Goal: Task Accomplishment & Management: Complete application form

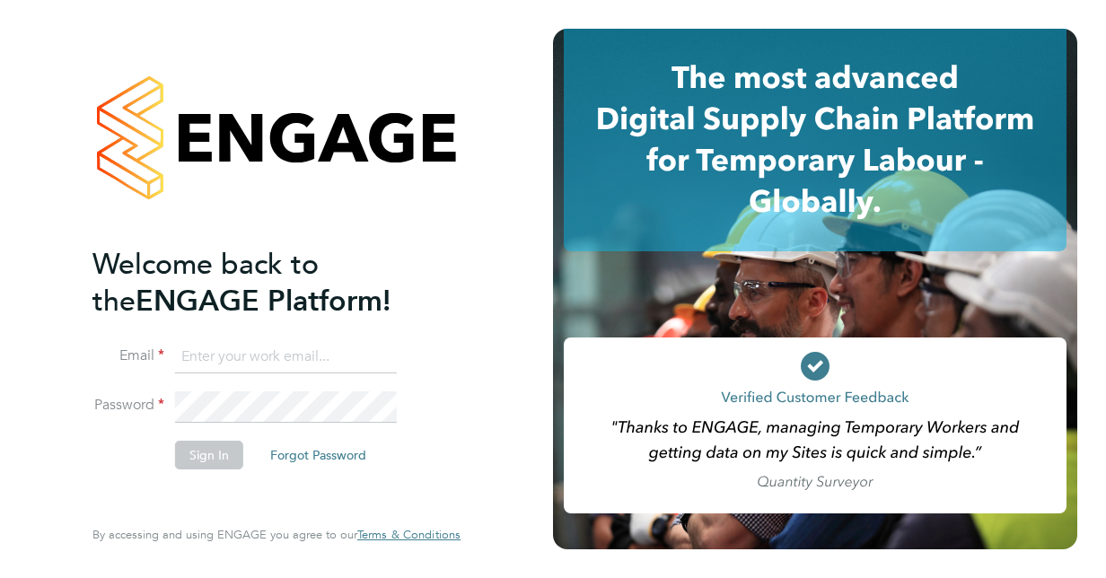
type input "[PERSON_NAME][EMAIL_ADDRESS][DOMAIN_NAME]"
click at [930, 413] on rect at bounding box center [815, 426] width 503 height 176
click at [202, 441] on button "Sign In" at bounding box center [209, 455] width 68 height 29
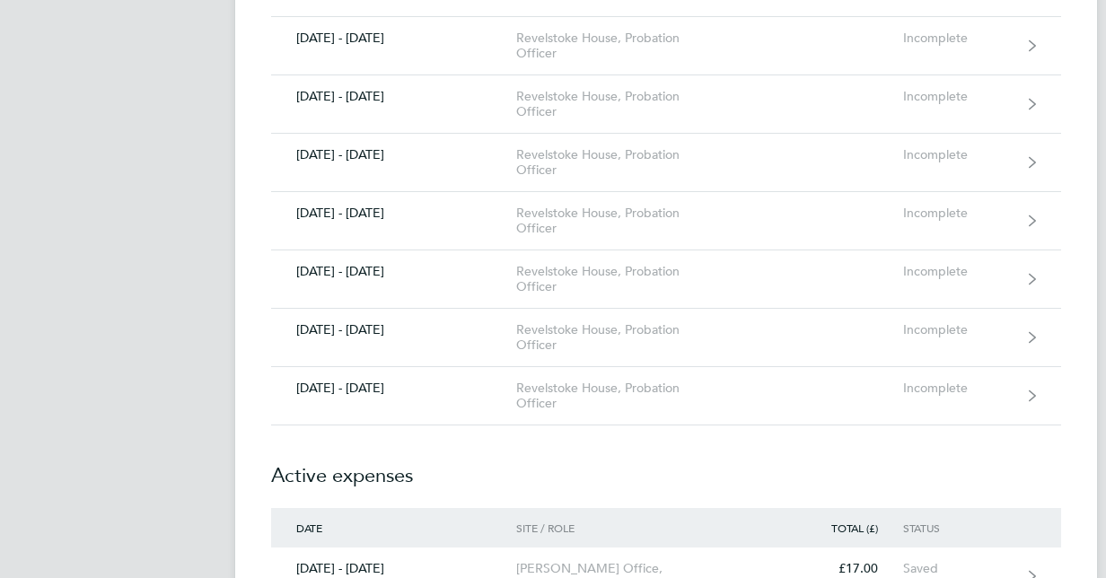
scroll to position [1314, 0]
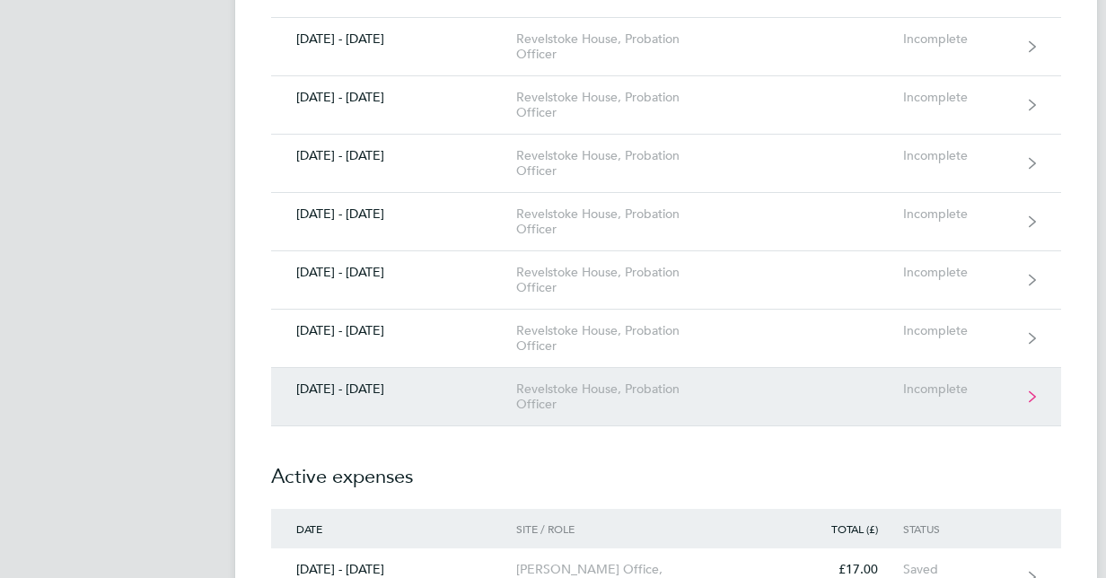
click at [619, 414] on link "22 - 28 Sept 2025 Revelstoke House, Probation Officer Incomplete" at bounding box center [666, 397] width 790 height 58
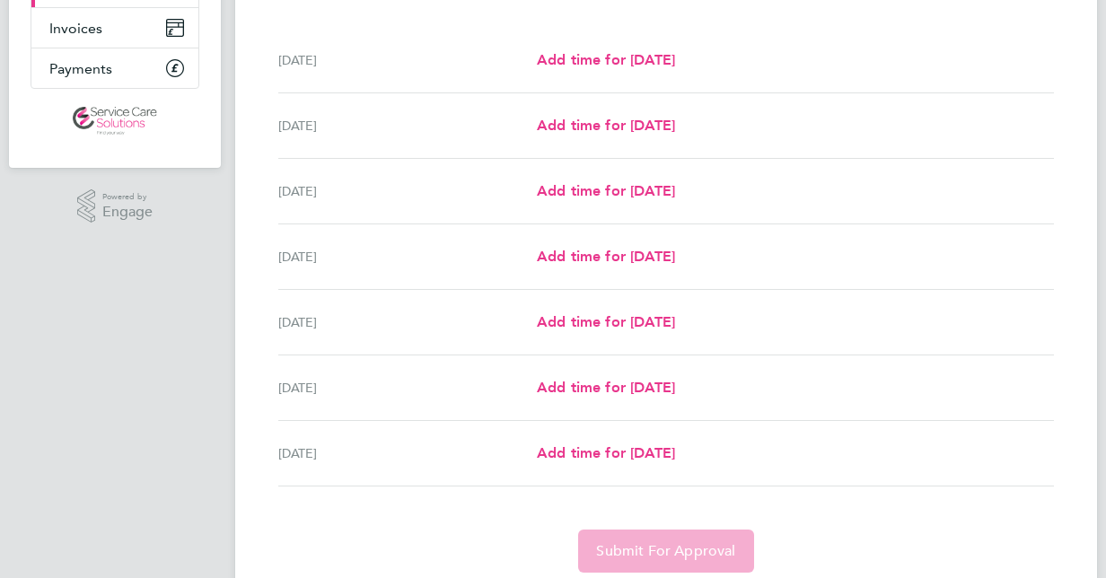
scroll to position [272, 0]
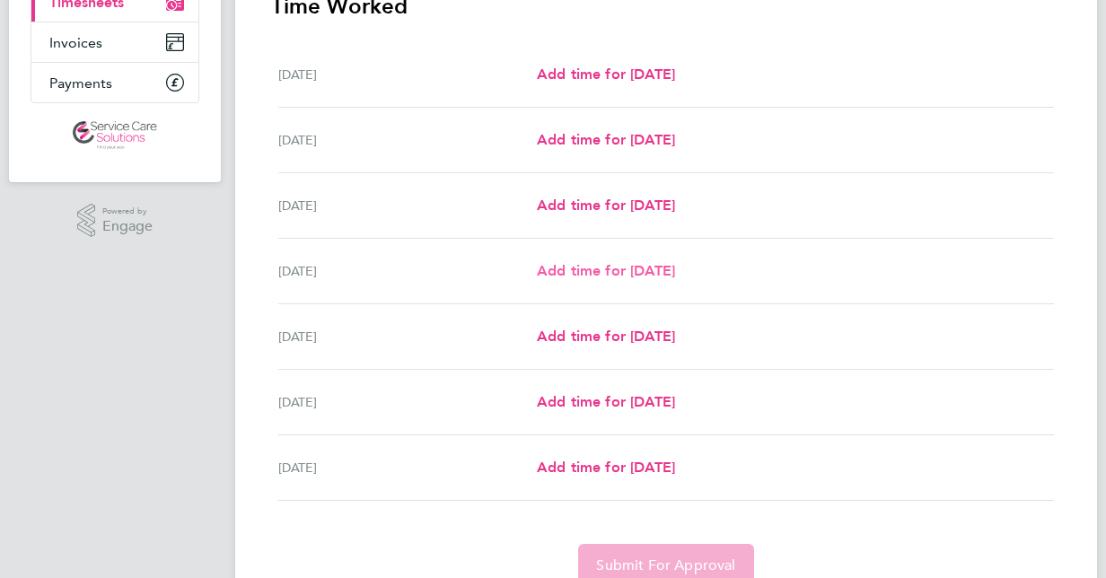
click at [671, 268] on span "Add time for Thu 25 Sep" at bounding box center [606, 270] width 138 height 17
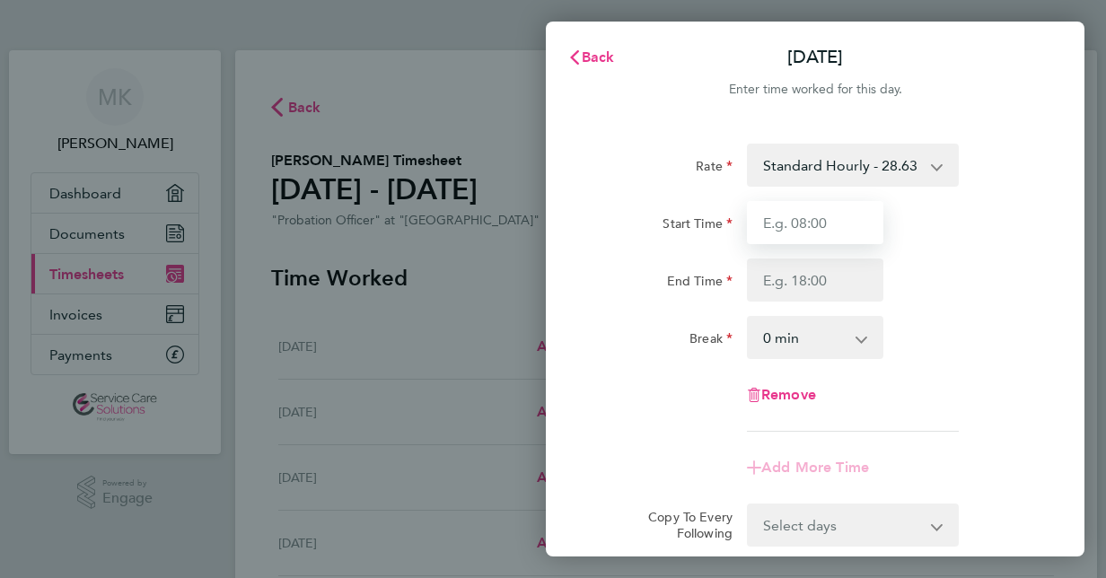
click at [829, 220] on input "Start Time" at bounding box center [815, 222] width 136 height 43
type input "09:00"
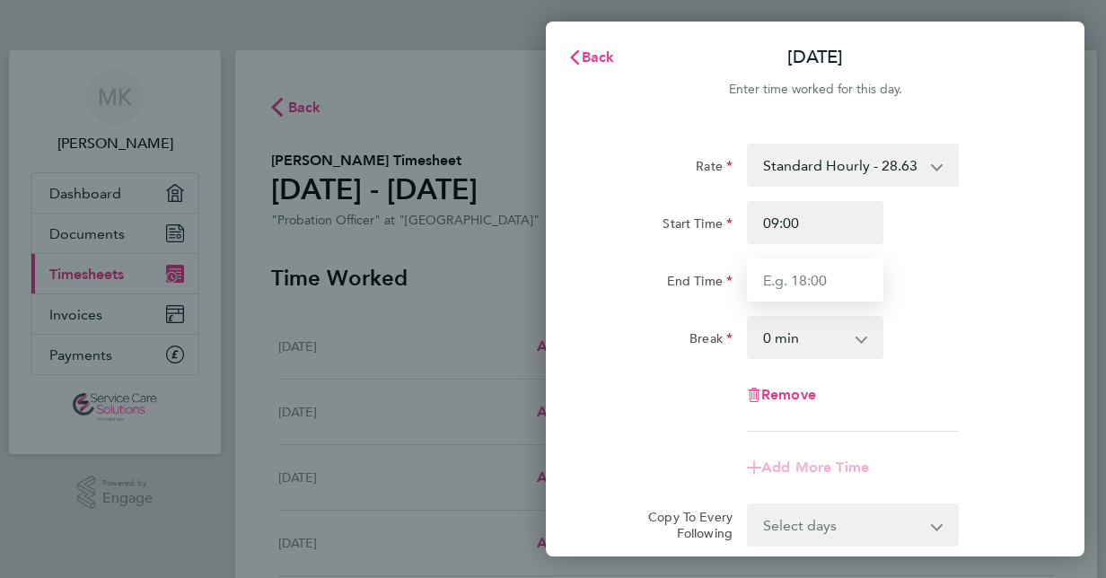
click at [842, 276] on input "End Time" at bounding box center [815, 280] width 136 height 43
type input "17:30"
click at [828, 329] on select "0 min 15 min 30 min 45 min 60 min 75 min 90 min" at bounding box center [804, 337] width 111 height 39
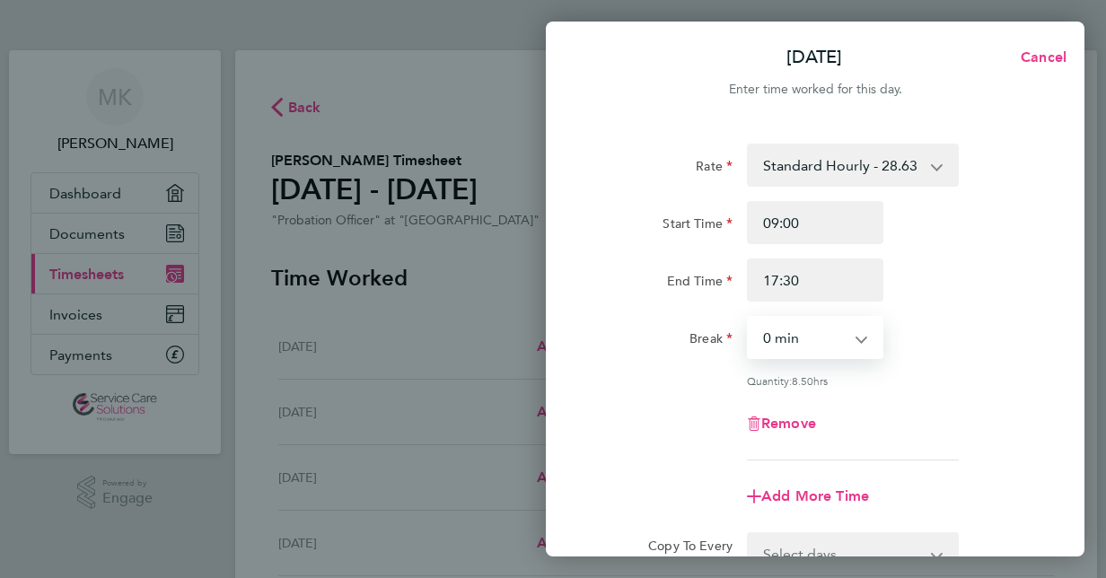
select select "30"
click at [749, 318] on select "0 min 15 min 30 min 45 min 60 min 75 min 90 min" at bounding box center [804, 337] width 111 height 39
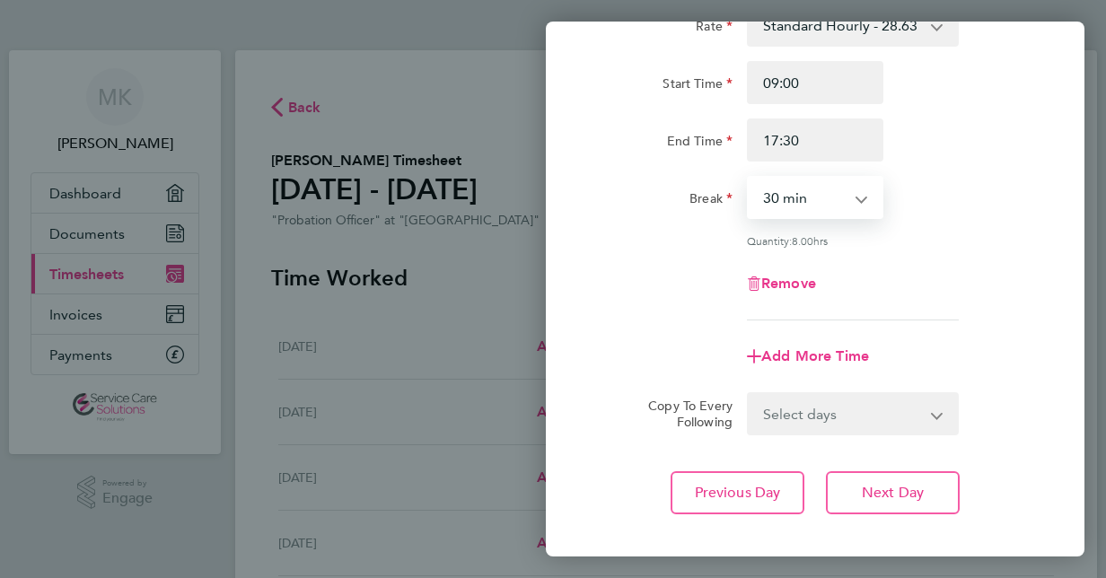
scroll to position [160, 0]
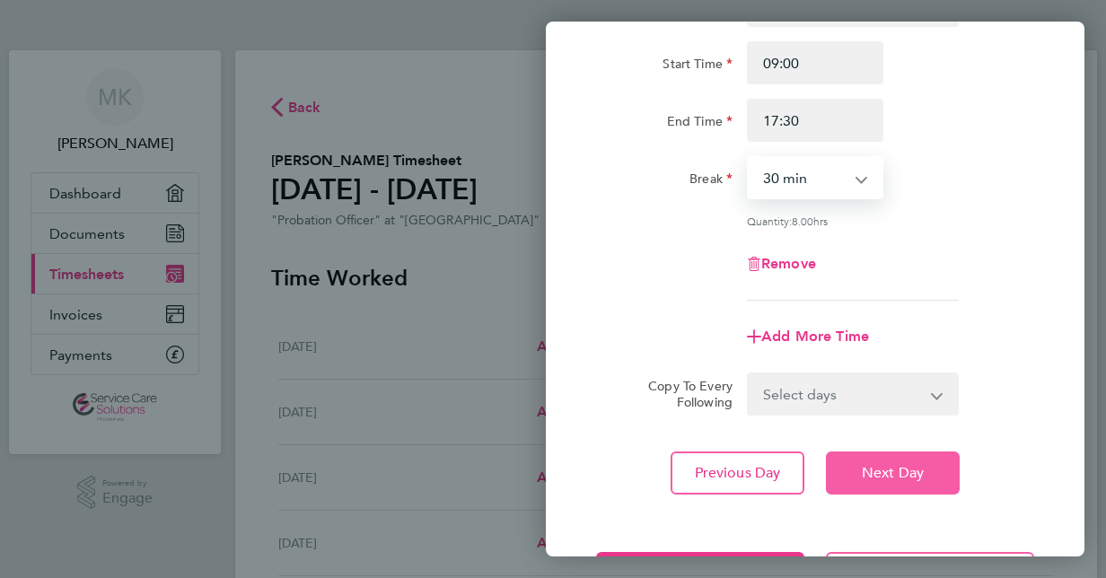
click at [895, 477] on span "Next Day" at bounding box center [893, 473] width 62 height 18
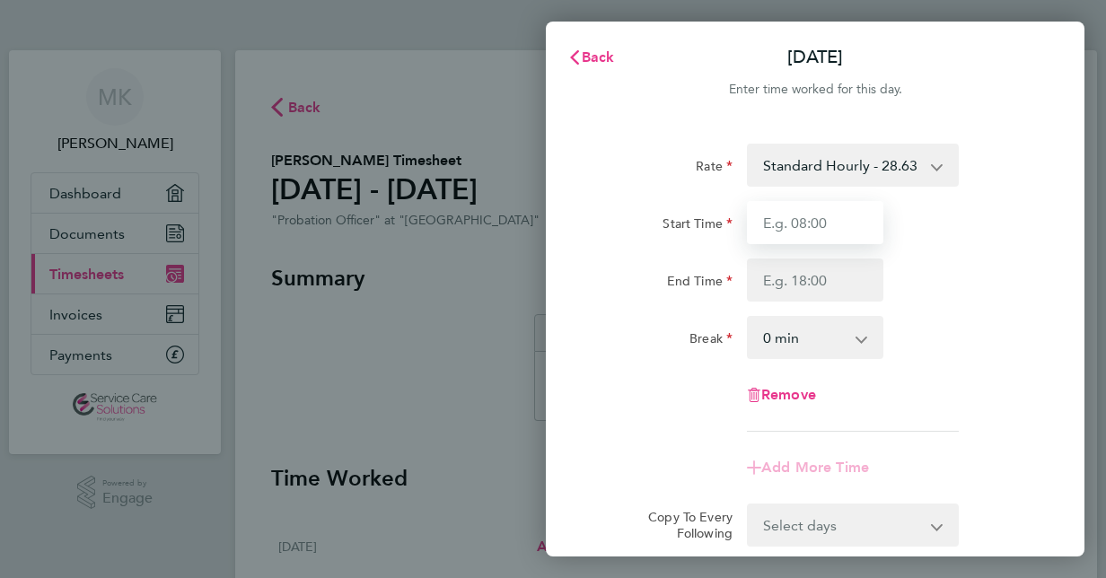
click at [829, 230] on input "Start Time" at bounding box center [815, 222] width 136 height 43
type input "09:00"
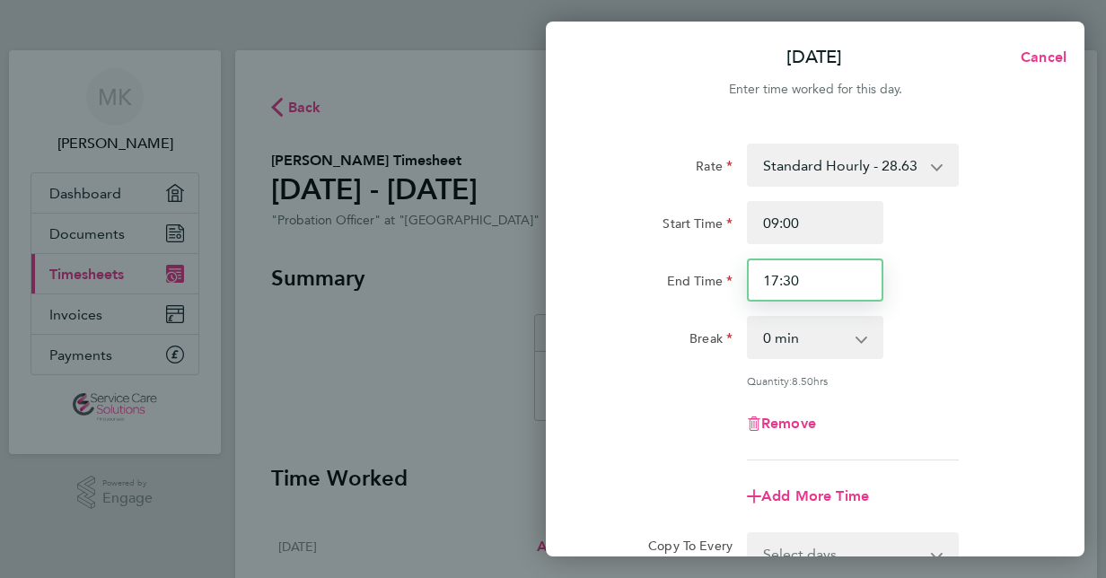
click at [823, 280] on input "17:30" at bounding box center [815, 280] width 136 height 43
type input "17:00"
click at [847, 343] on select "0 min 15 min 30 min 45 min 60 min 75 min 90 min" at bounding box center [804, 337] width 111 height 39
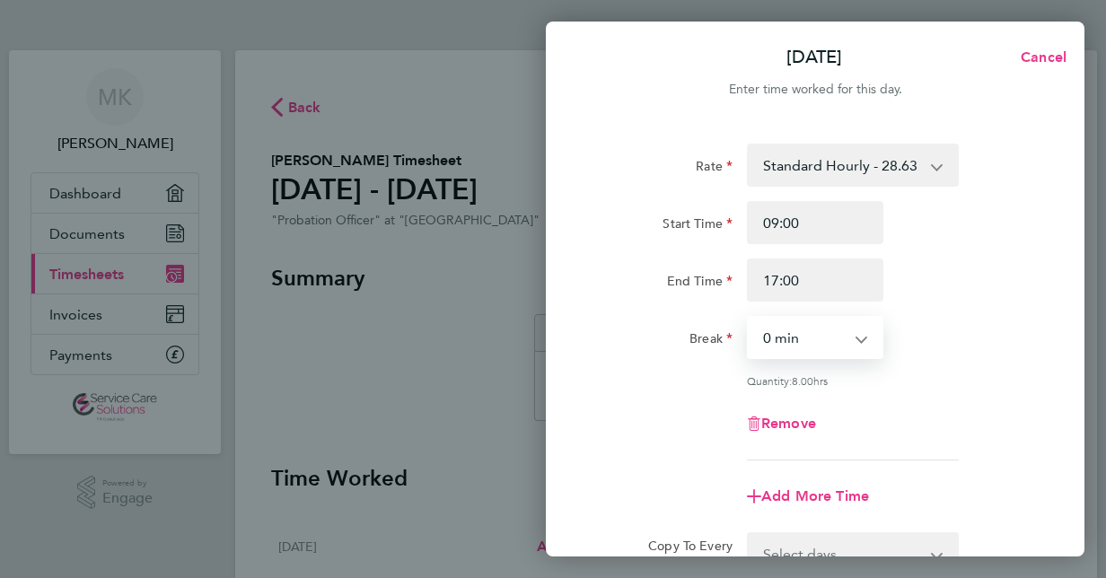
select select "30"
click at [749, 318] on select "0 min 15 min 30 min 45 min 60 min 75 min 90 min" at bounding box center [804, 337] width 111 height 39
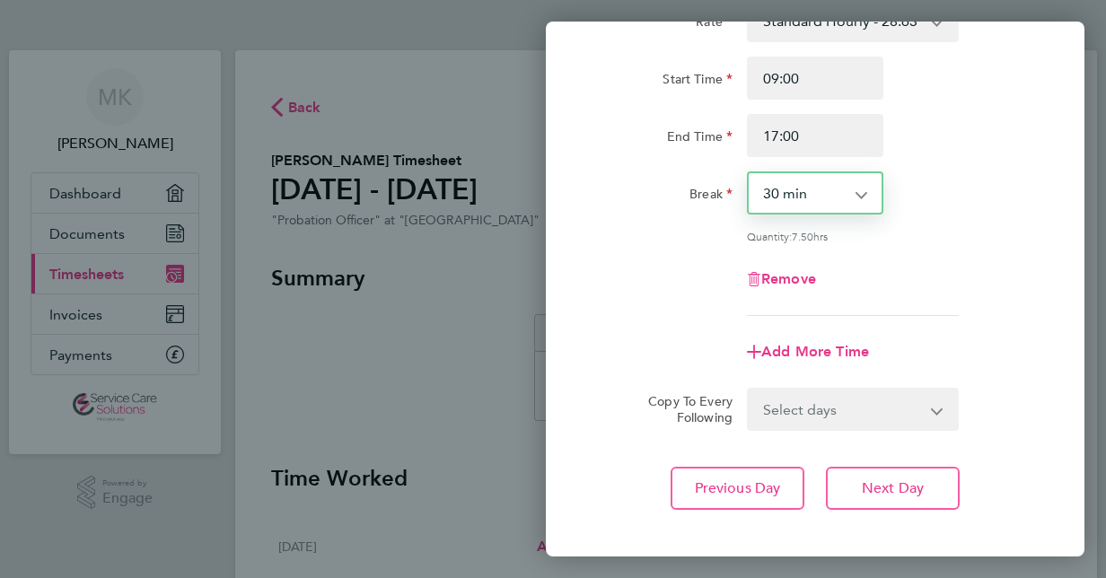
scroll to position [233, 0]
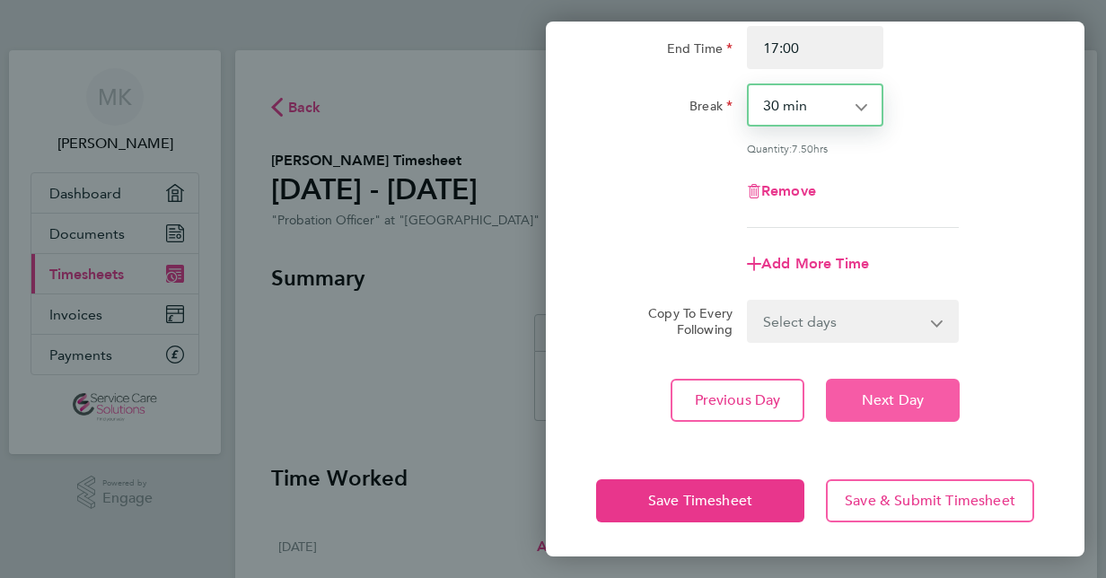
click at [908, 387] on button "Next Day" at bounding box center [893, 400] width 134 height 43
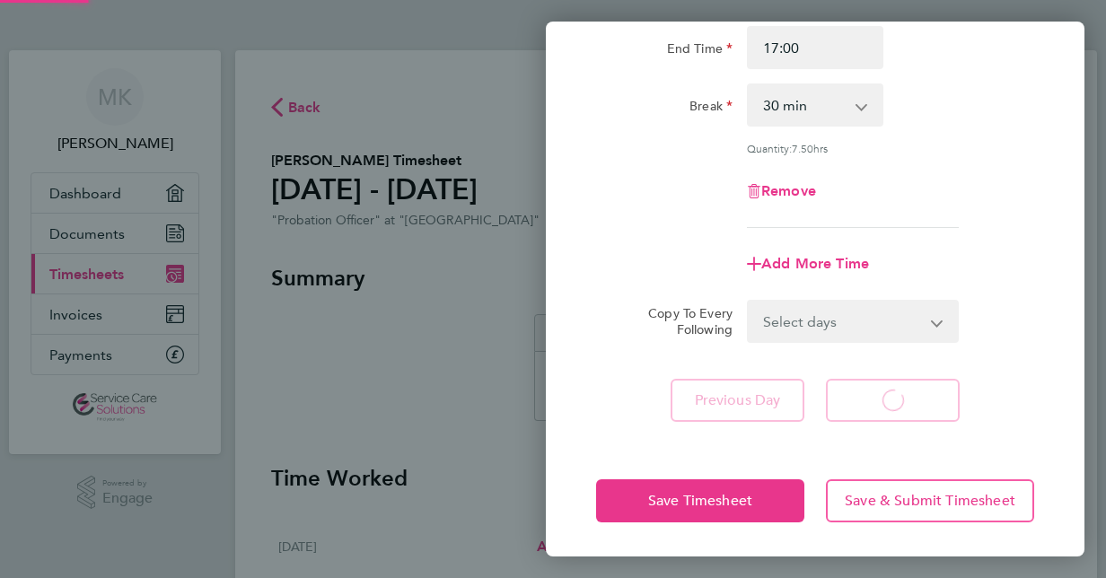
scroll to position [205, 0]
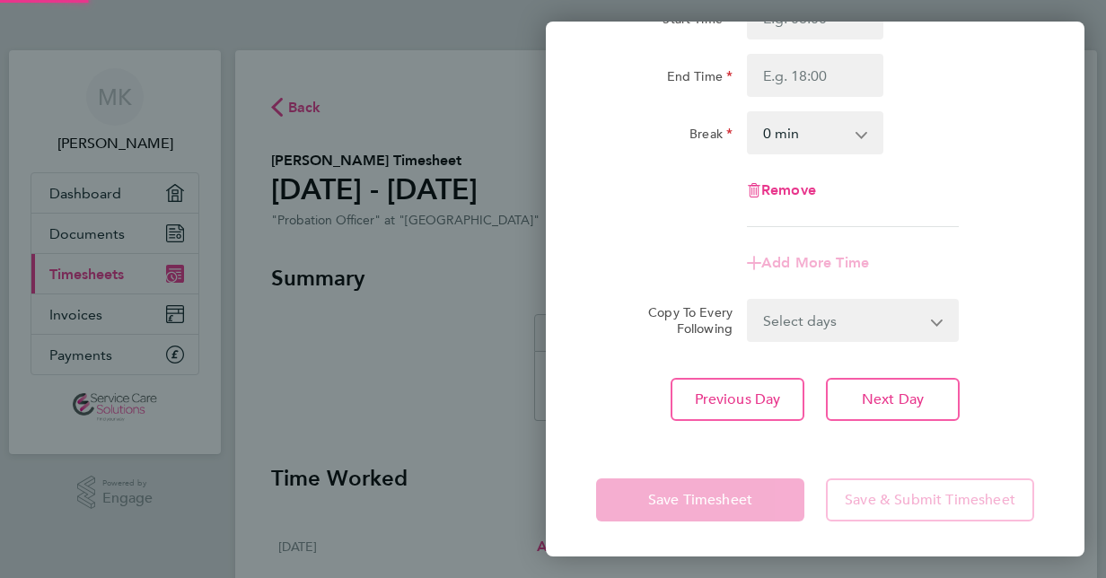
click at [450, 391] on div "Back Sat 27 Sep Enter time worked for this day. Rate Standard Hourly - 28.63 St…" at bounding box center [553, 289] width 1106 height 578
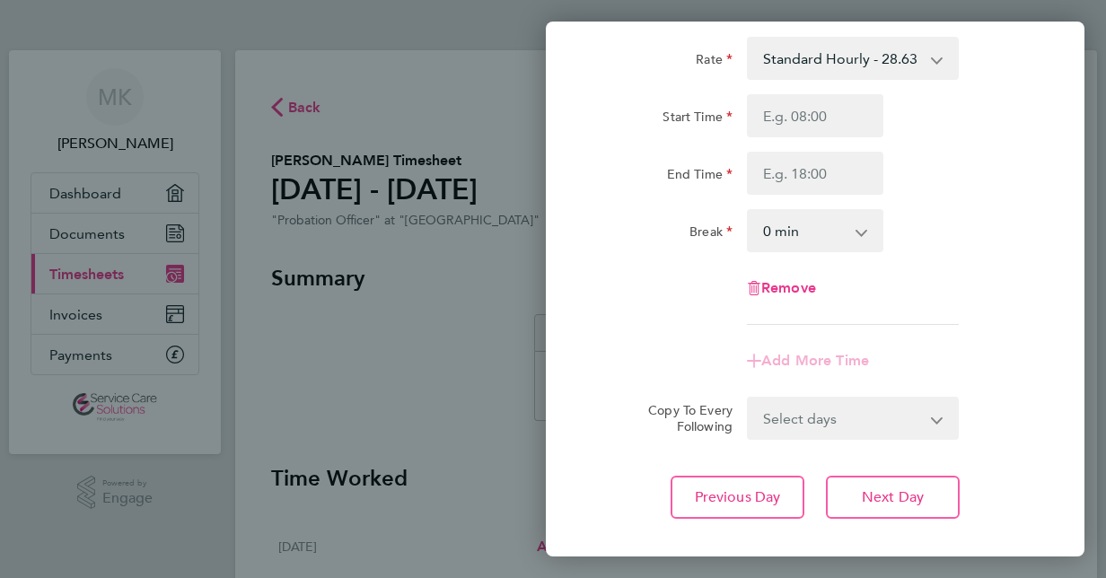
scroll to position [0, 0]
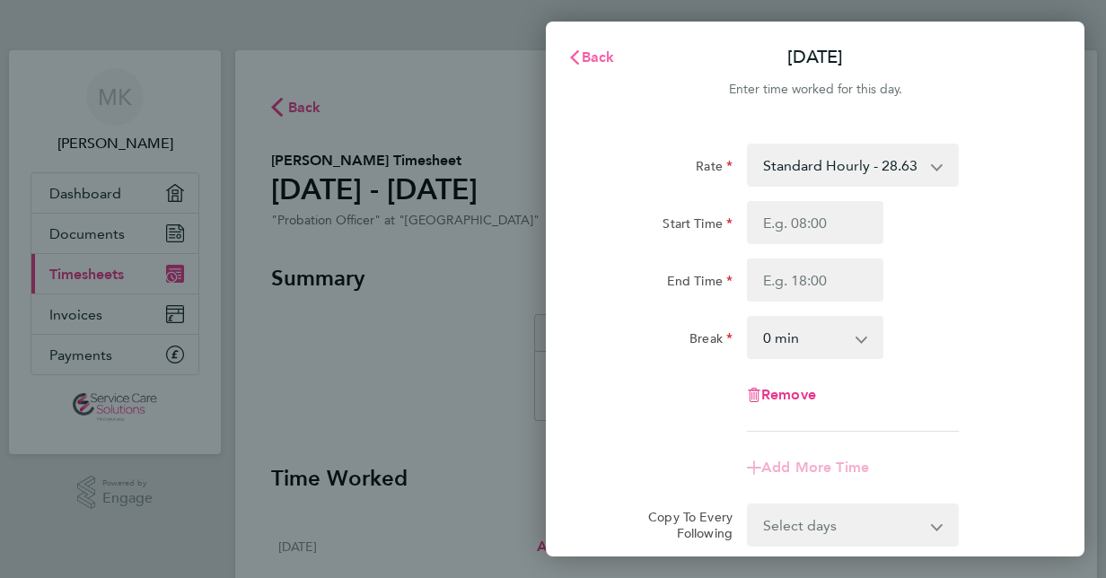
click at [596, 60] on span "Back" at bounding box center [598, 56] width 33 height 17
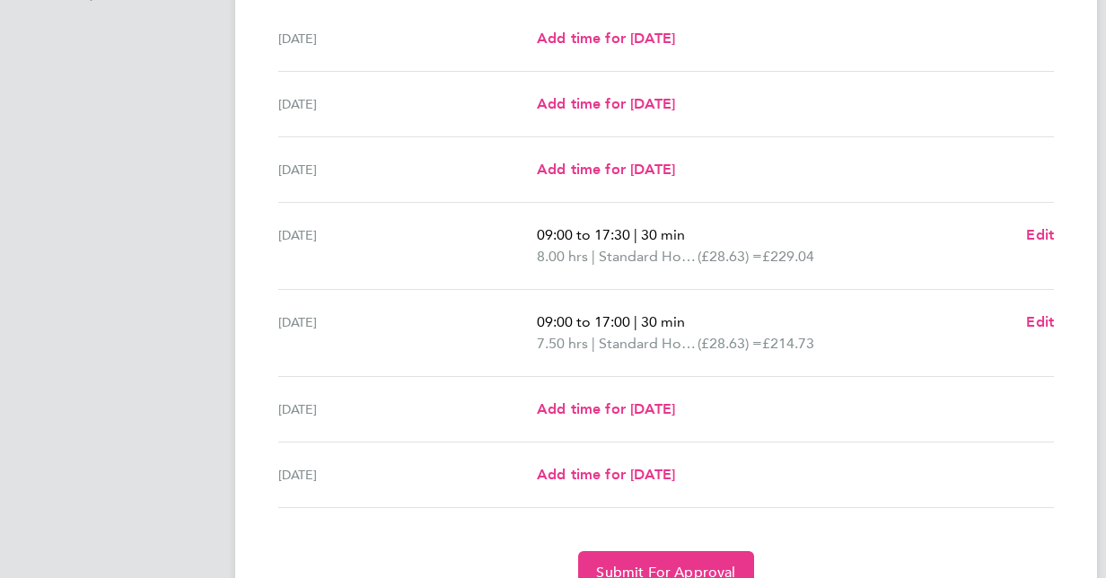
scroll to position [593, 0]
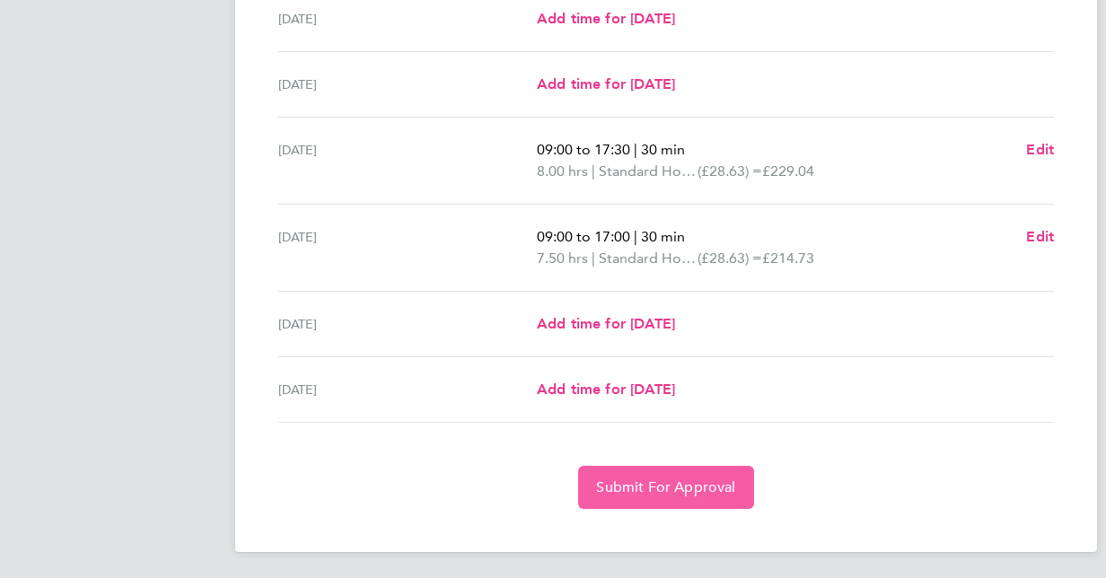
click at [689, 483] on span "Submit For Approval" at bounding box center [665, 487] width 139 height 18
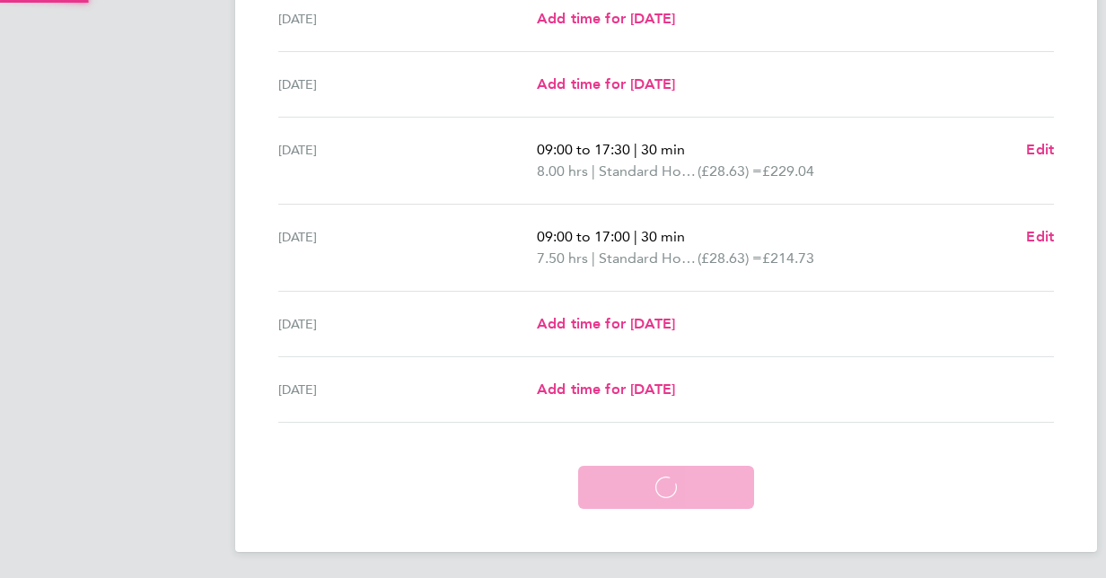
scroll to position [507, 0]
